Goal: Information Seeking & Learning: Check status

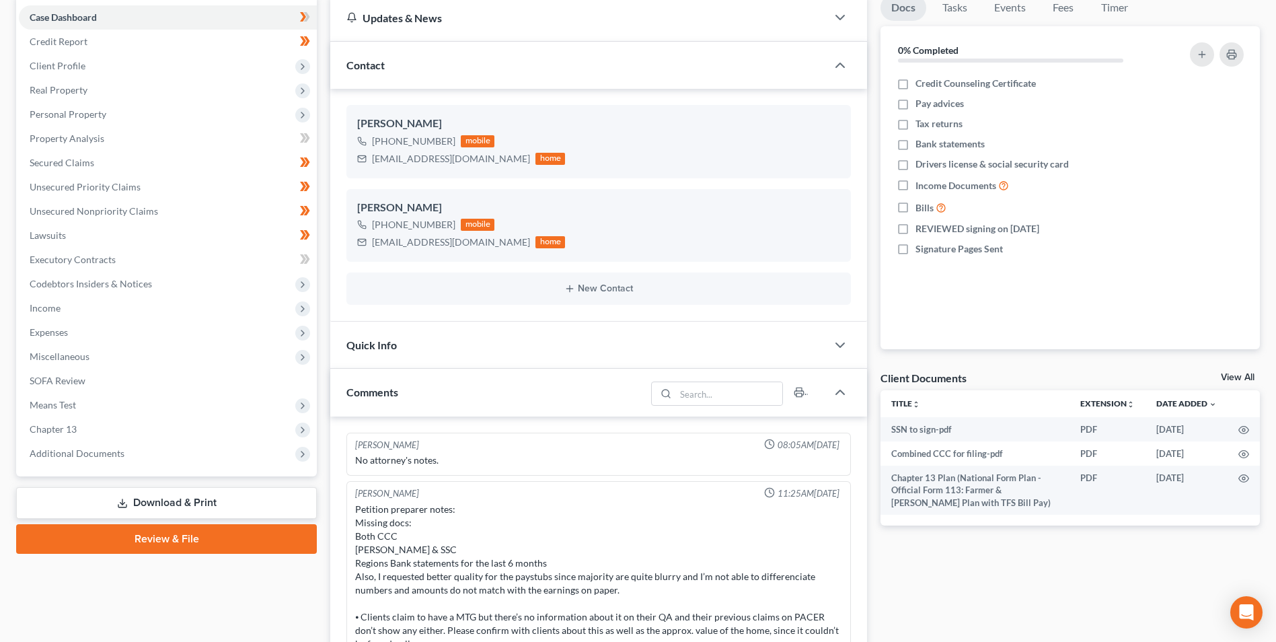
scroll to position [65, 0]
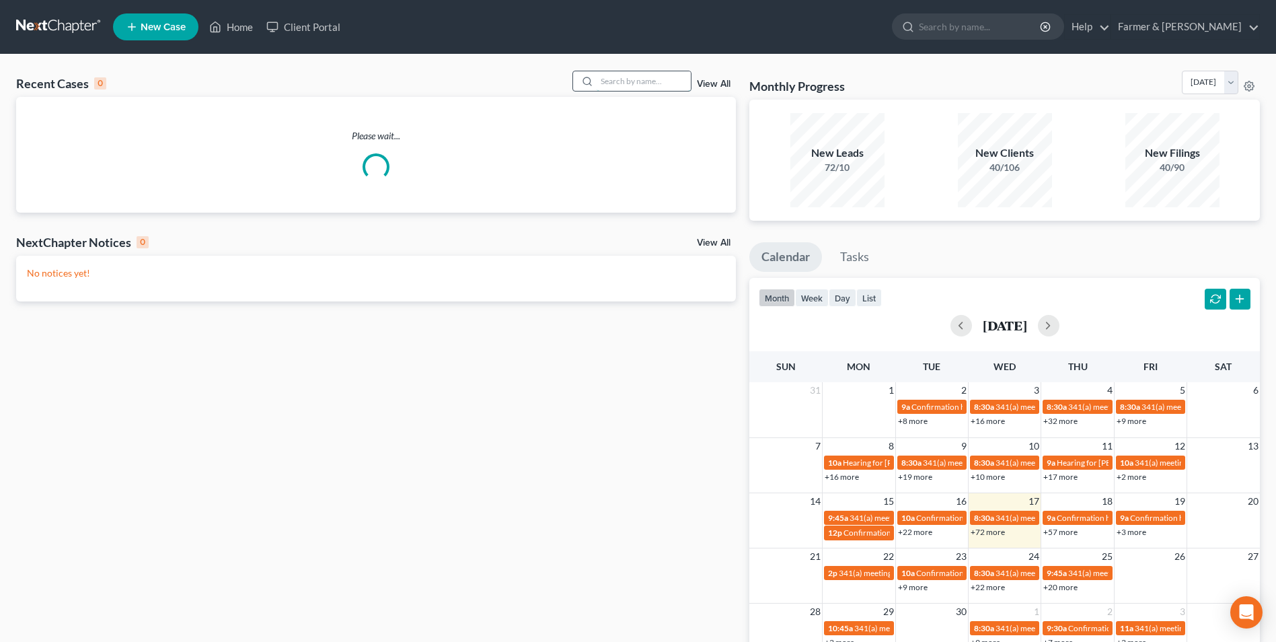
click at [635, 85] on input "search" at bounding box center [644, 81] width 94 height 20
paste input "24-10453"
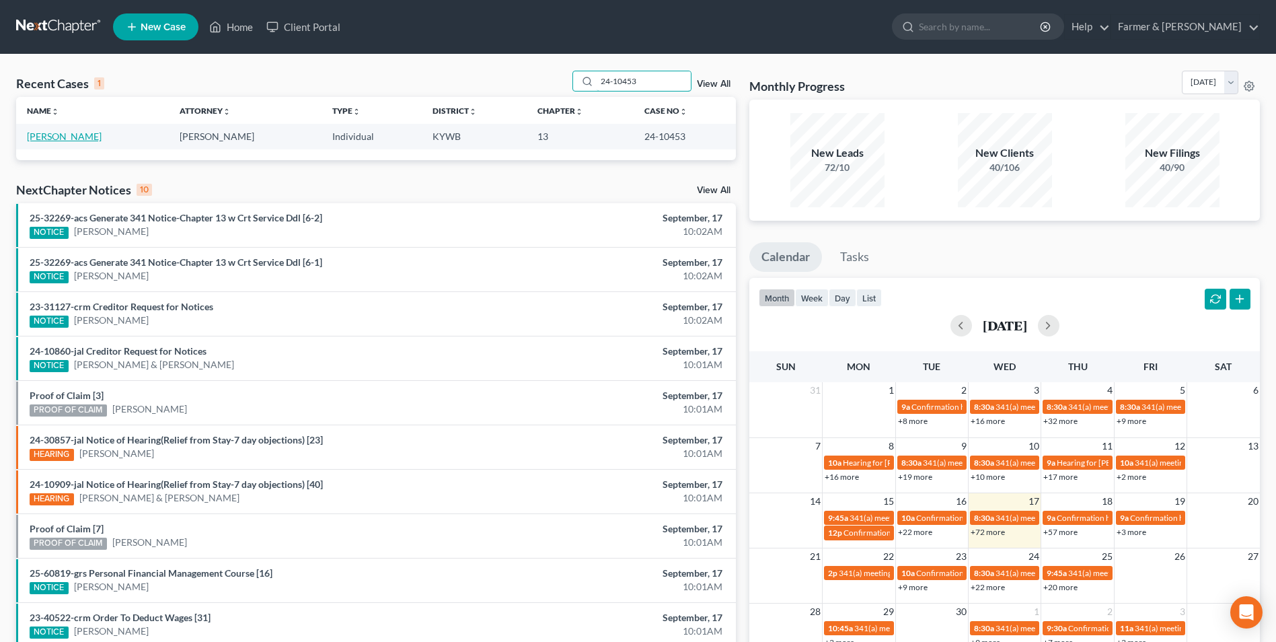
type input "24-10453"
click at [88, 137] on link "[PERSON_NAME]" at bounding box center [64, 136] width 75 height 11
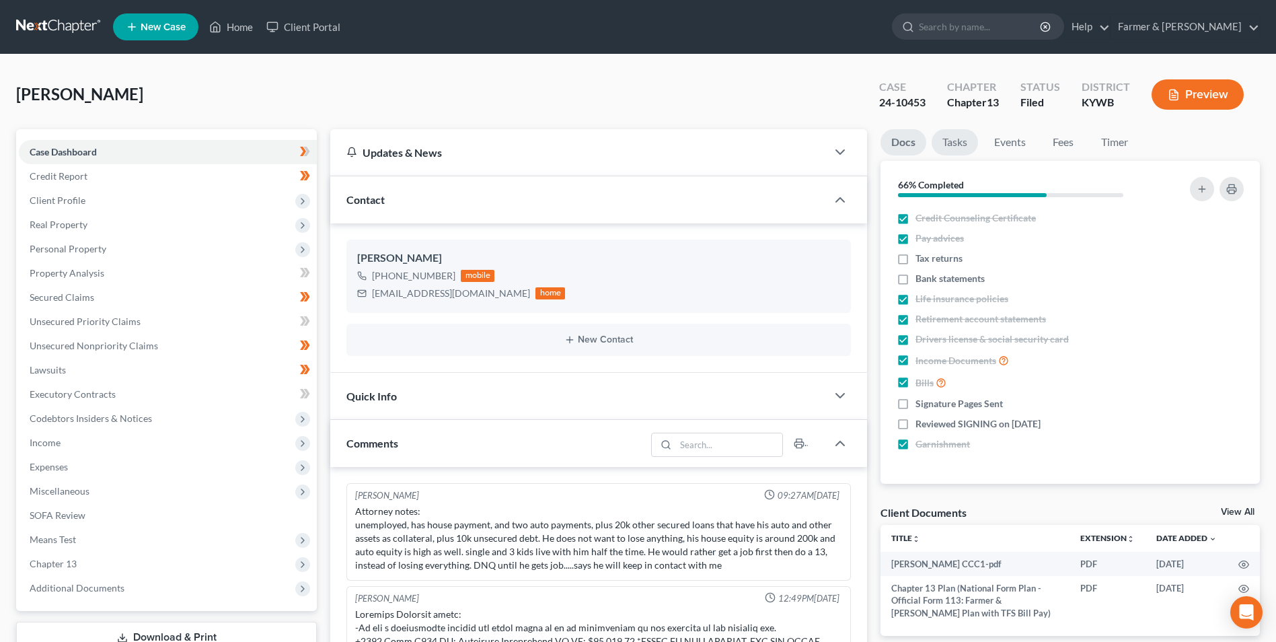
scroll to position [303, 0]
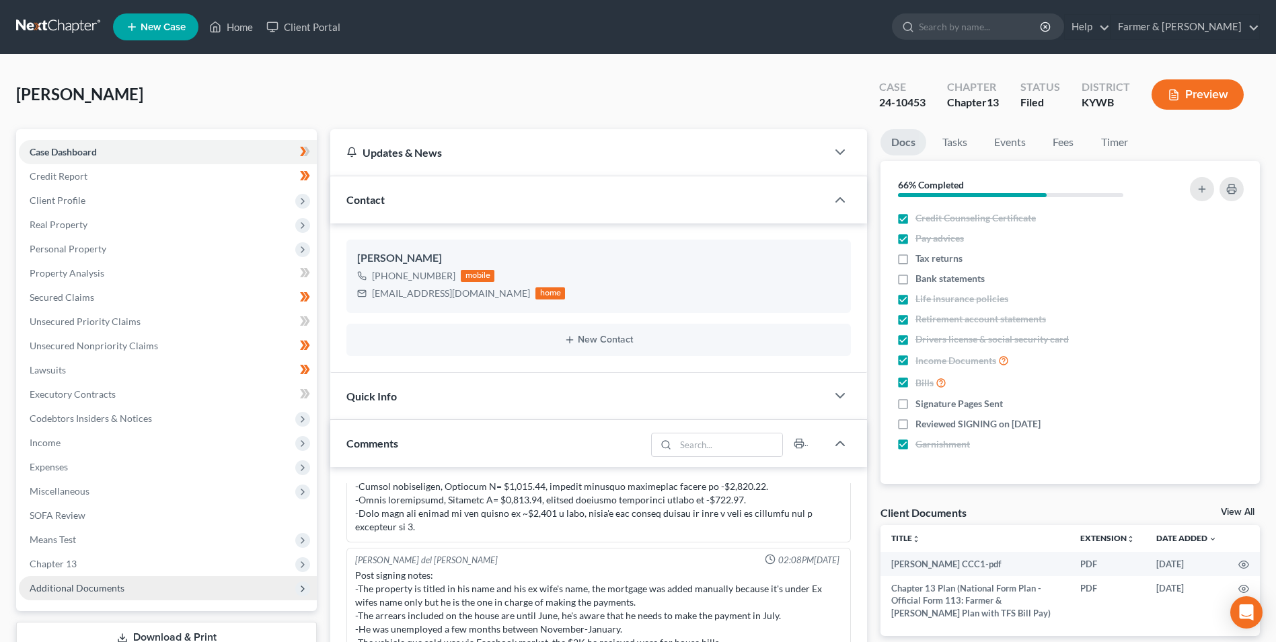
drag, startPoint x: 96, startPoint y: 591, endPoint x: 114, endPoint y: 587, distance: 17.8
click at [96, 590] on span "Additional Documents" at bounding box center [77, 587] width 95 height 11
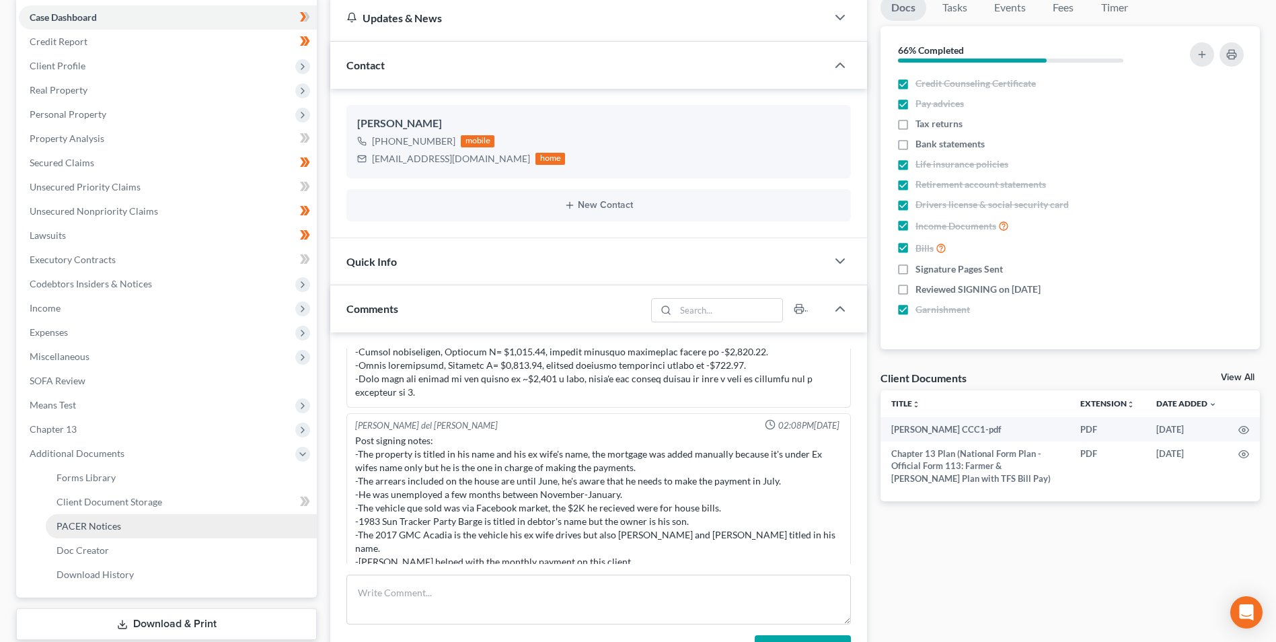
click at [156, 534] on link "PACER Notices" at bounding box center [181, 526] width 271 height 24
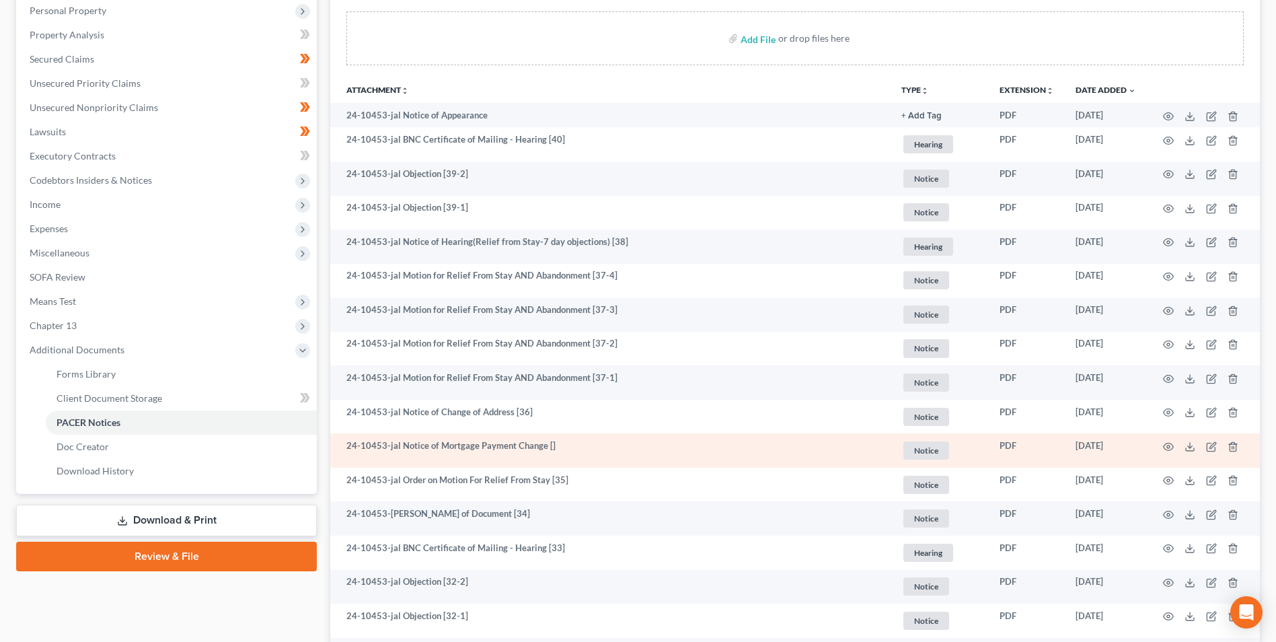
scroll to position [269, 0]
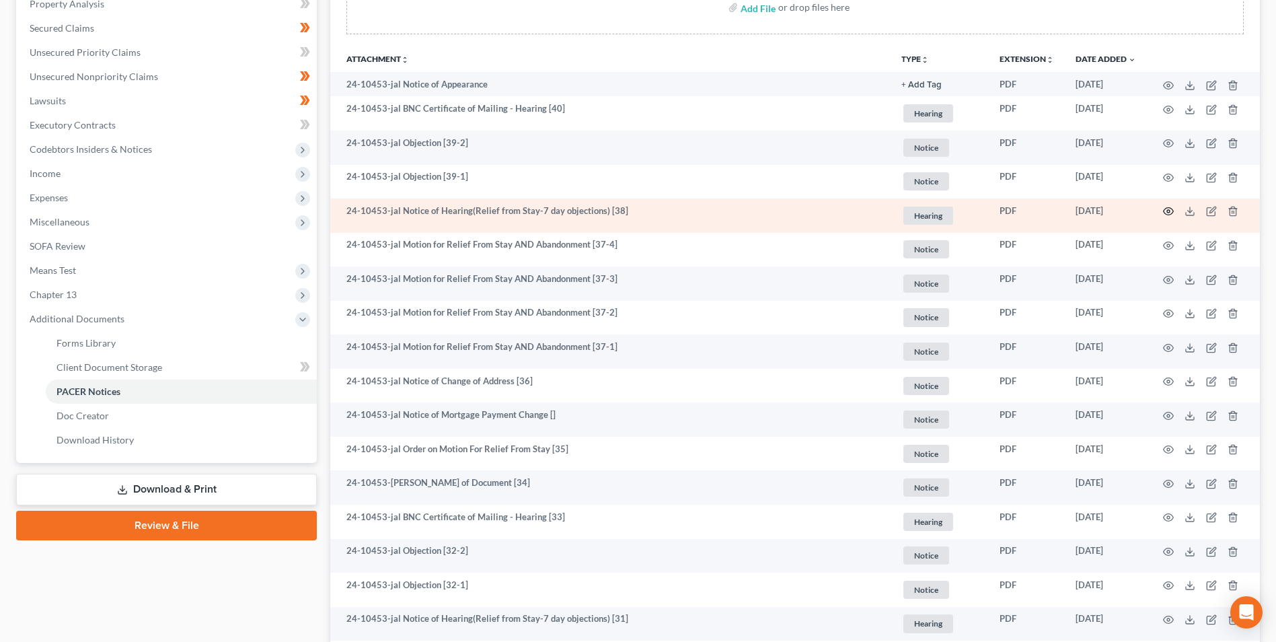
click at [1168, 212] on icon "button" at bounding box center [1168, 211] width 11 height 11
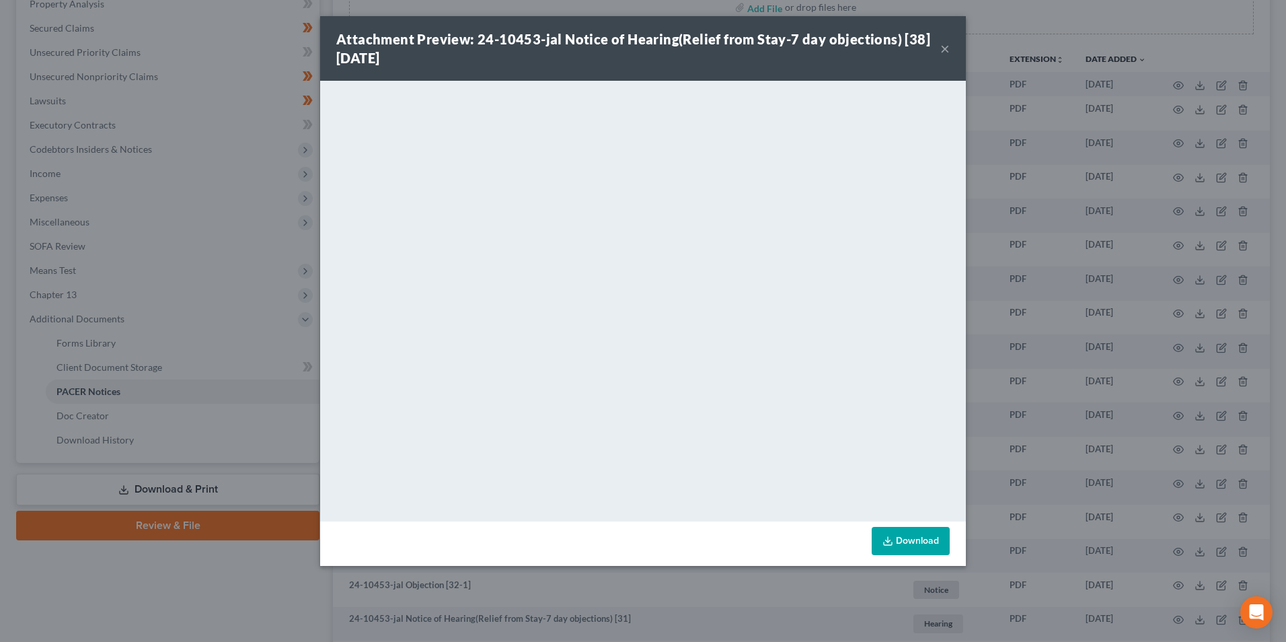
click at [945, 48] on button "×" at bounding box center [945, 48] width 9 height 16
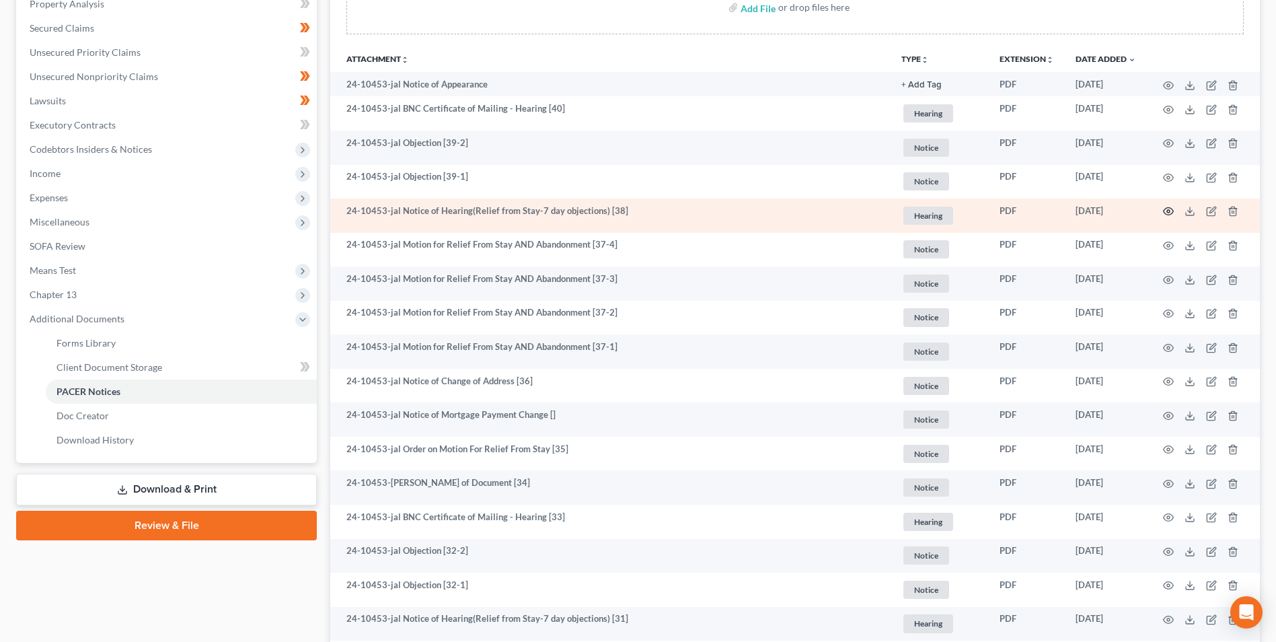
click at [1171, 211] on icon "button" at bounding box center [1168, 211] width 11 height 11
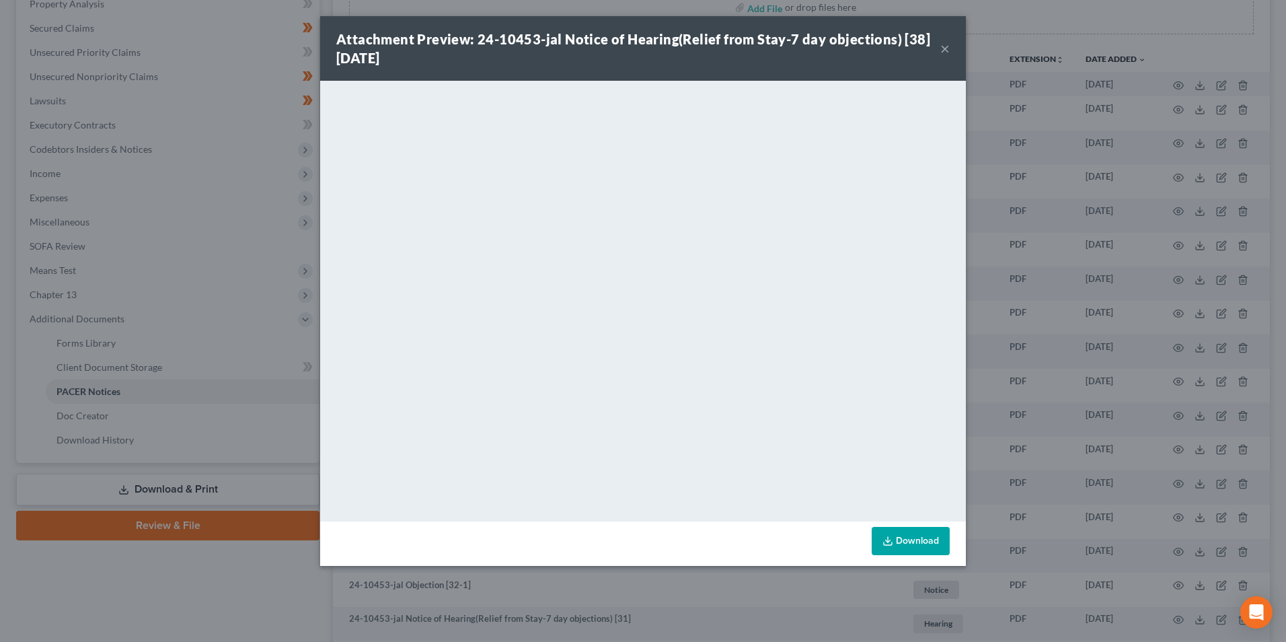
click at [943, 46] on button "×" at bounding box center [945, 48] width 9 height 16
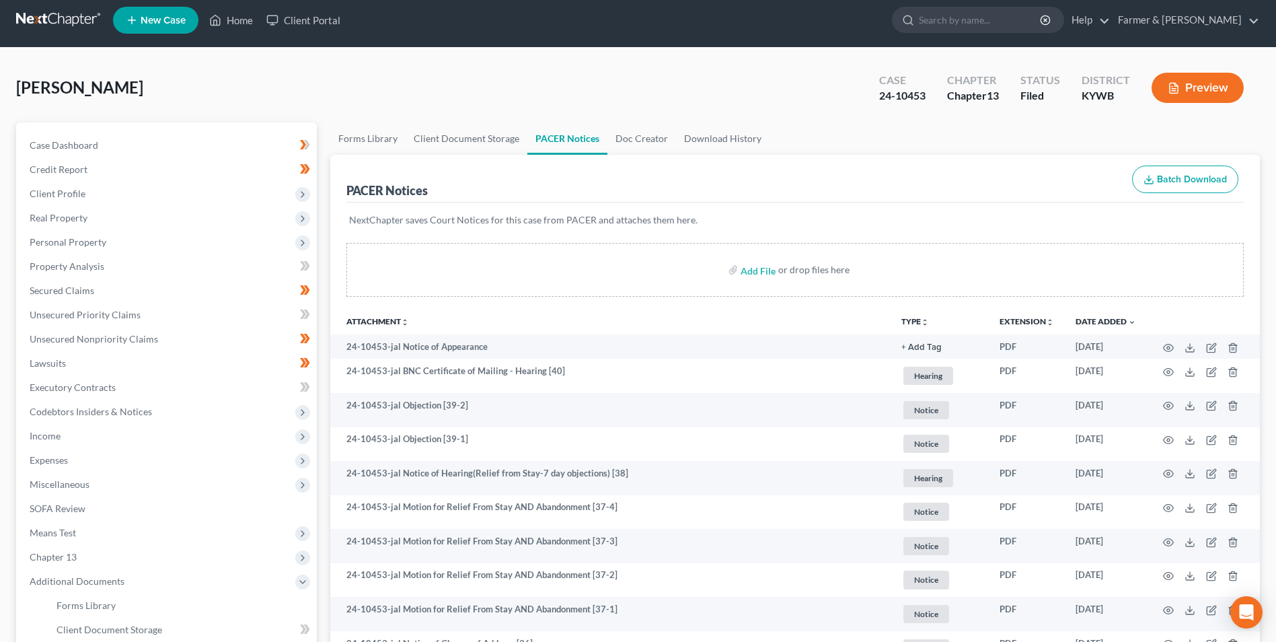
scroll to position [0, 0]
